Goal: Information Seeking & Learning: Check status

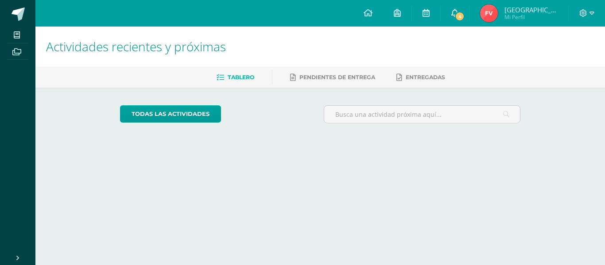
click at [464, 17] on span "4" at bounding box center [460, 17] width 10 height 10
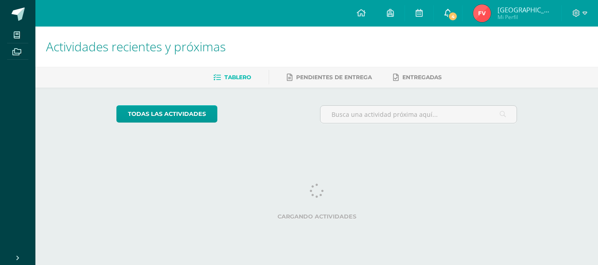
click at [462, 13] on link "4" at bounding box center [448, 13] width 28 height 27
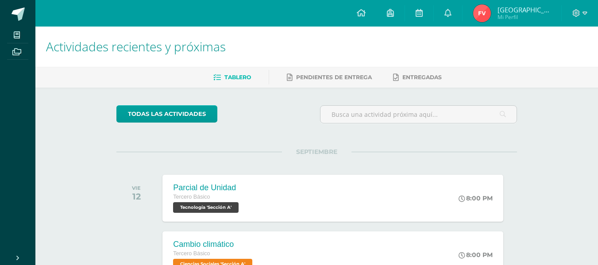
click at [533, 9] on span "[GEOGRAPHIC_DATA]" at bounding box center [524, 9] width 53 height 9
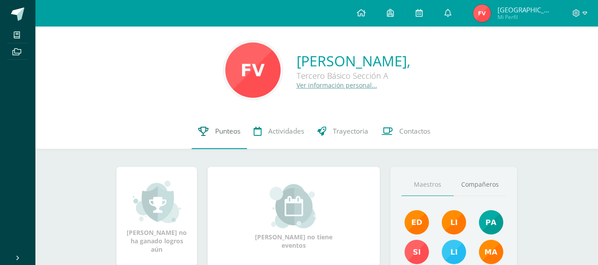
click at [225, 137] on link "Punteos" at bounding box center [219, 131] width 55 height 35
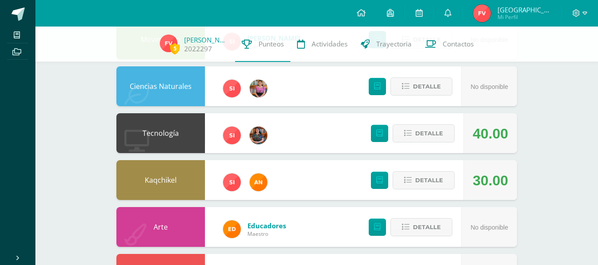
scroll to position [168, 0]
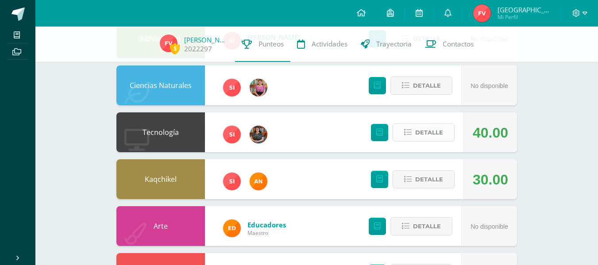
click at [438, 138] on span "Detalle" at bounding box center [429, 132] width 28 height 16
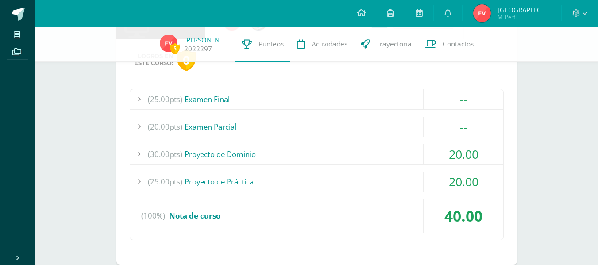
scroll to position [282, 0]
click at [313, 156] on div "(30.00pts) Proyecto de Dominio" at bounding box center [316, 153] width 373 height 20
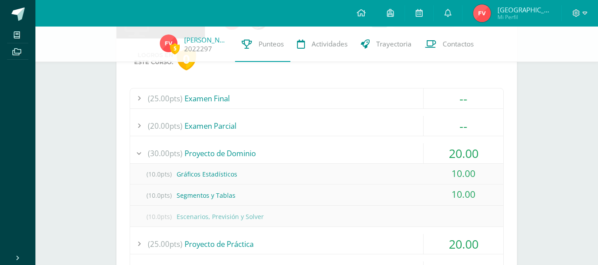
click at [313, 156] on div "(30.00pts) Proyecto de Dominio" at bounding box center [316, 153] width 373 height 20
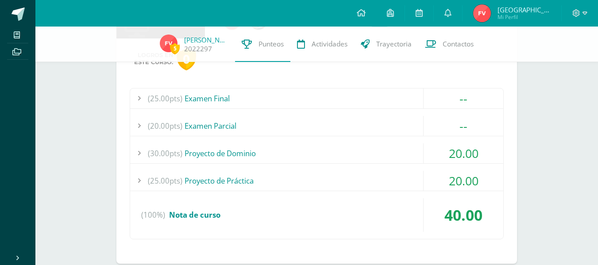
click at [284, 181] on div "(25.00pts) Proyecto de Práctica" at bounding box center [316, 181] width 373 height 20
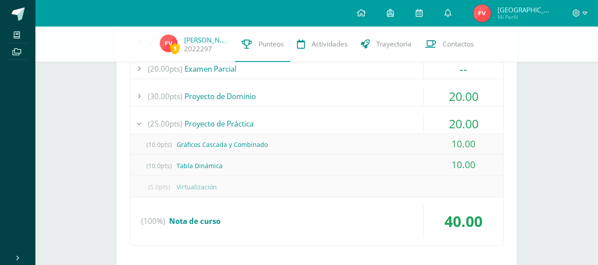
scroll to position [339, 0]
click at [279, 120] on div "(25.00pts) Proyecto de Práctica" at bounding box center [316, 123] width 373 height 20
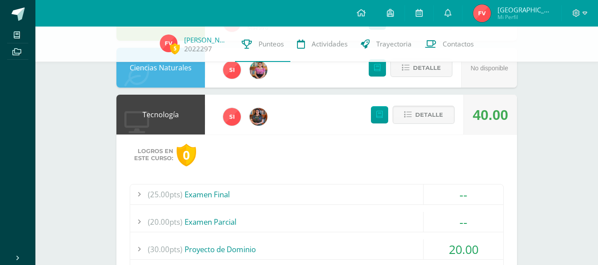
scroll to position [185, 0]
click at [410, 114] on icon at bounding box center [408, 116] width 8 height 8
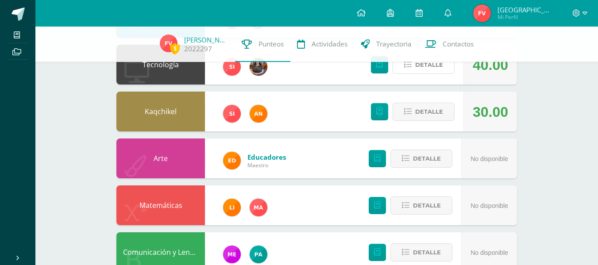
scroll to position [237, 0]
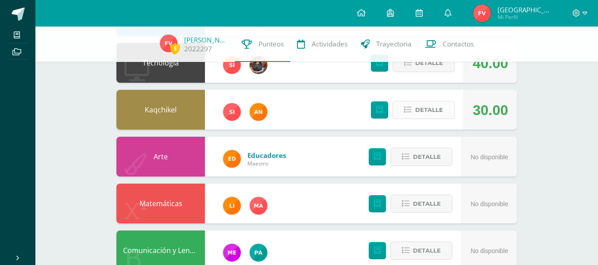
click at [421, 112] on span "Detalle" at bounding box center [429, 110] width 28 height 16
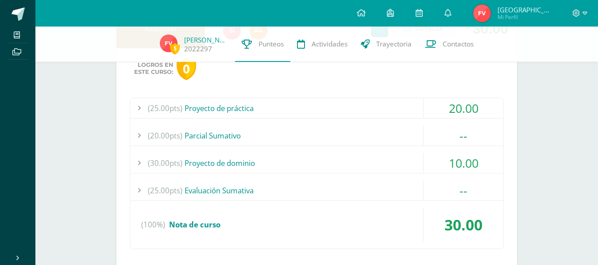
scroll to position [318, 0]
click at [377, 109] on div "(25.00pts) Proyecto de práctica" at bounding box center [316, 109] width 373 height 20
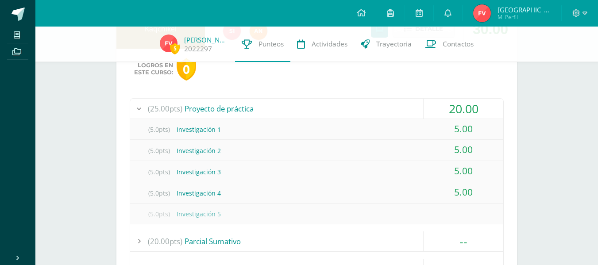
click at [377, 109] on div "(25.00pts) Proyecto de práctica" at bounding box center [316, 109] width 373 height 20
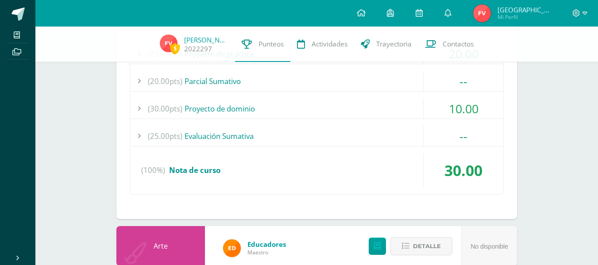
scroll to position [375, 0]
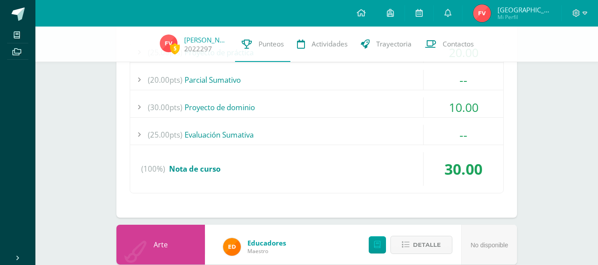
click at [377, 109] on div "(30.00pts) Proyecto de dominio" at bounding box center [316, 107] width 373 height 20
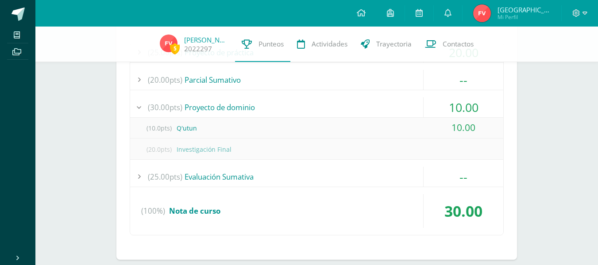
click at [377, 109] on div "(30.00pts) Proyecto de dominio" at bounding box center [316, 107] width 373 height 20
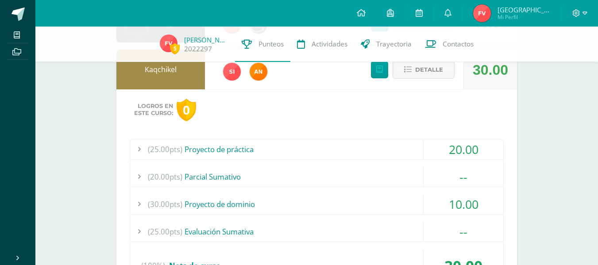
scroll to position [277, 0]
click at [422, 72] on span "Detalle" at bounding box center [429, 70] width 28 height 16
